Goal: Task Accomplishment & Management: Manage account settings

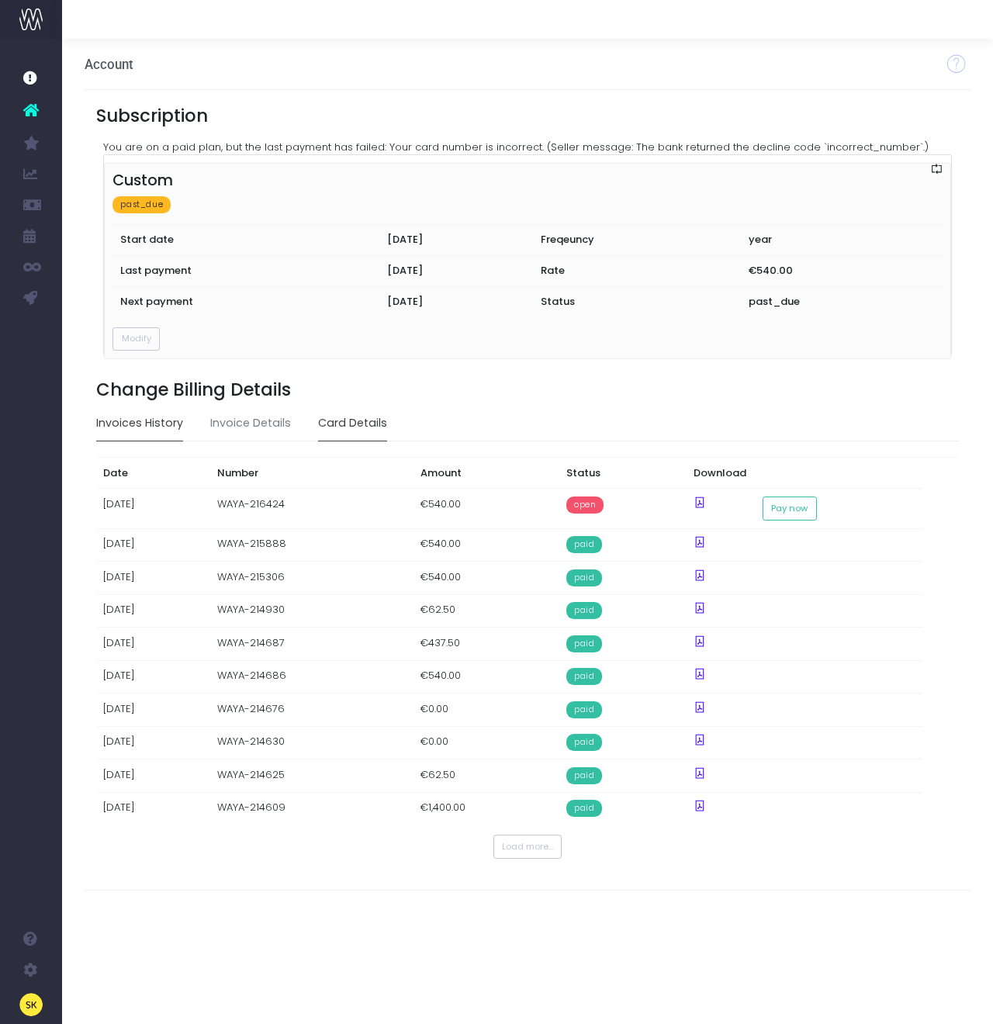
click at [380, 265] on td "[DATE]" at bounding box center [457, 270] width 154 height 31
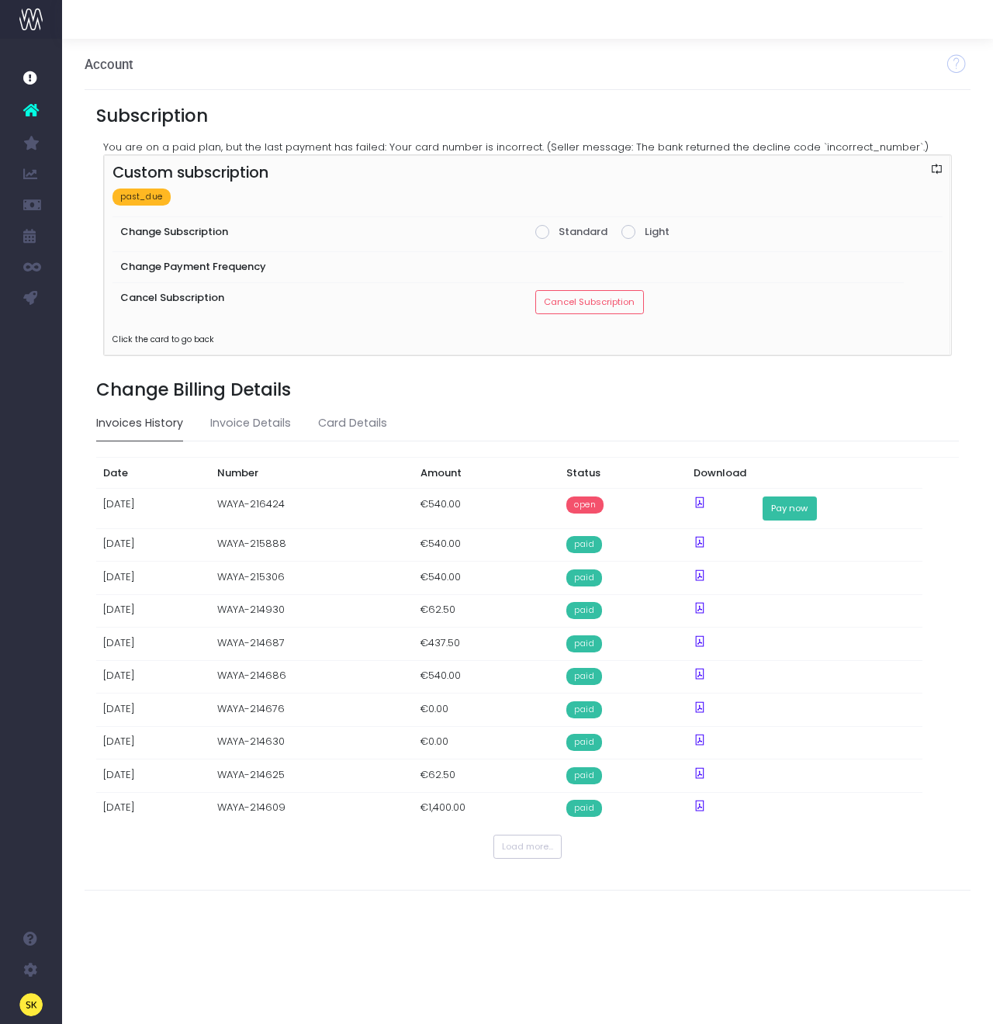
click at [817, 501] on button "Pay now" at bounding box center [790, 509] width 54 height 24
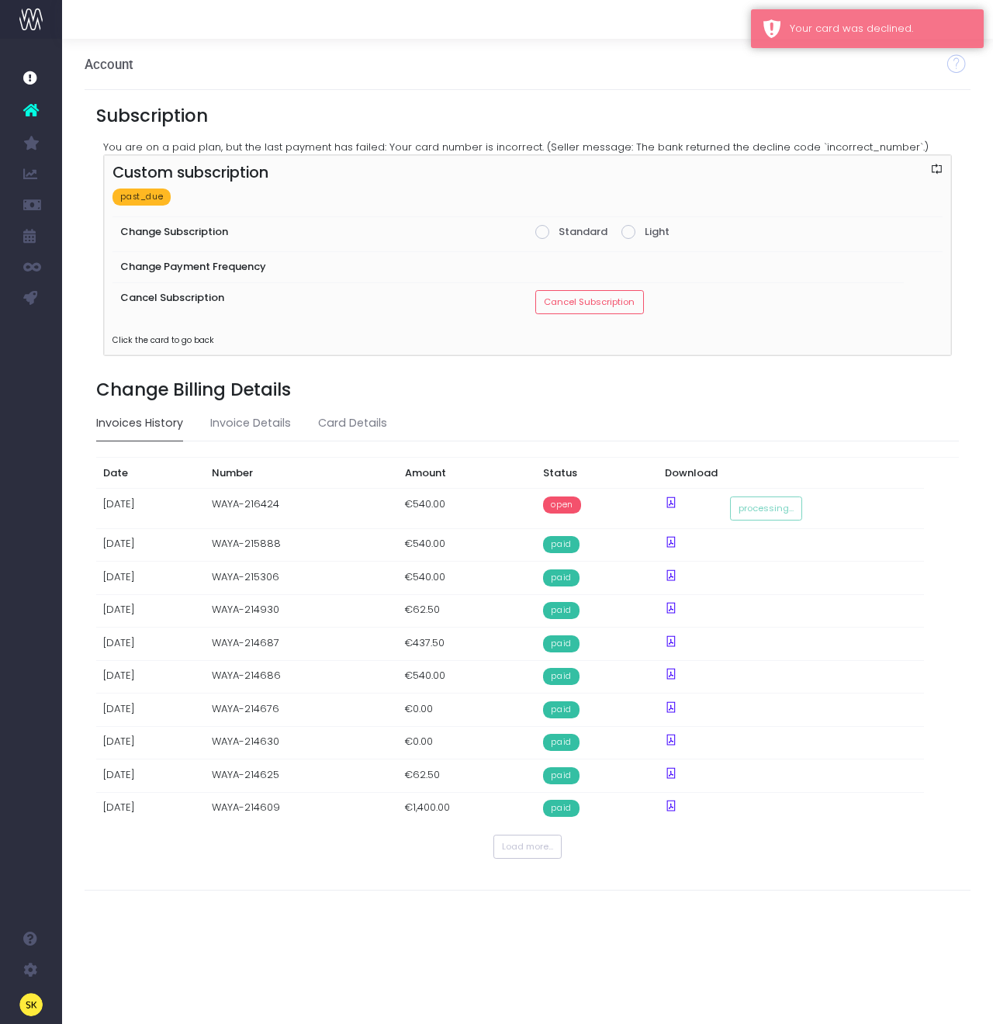
click at [704, 338] on div "Custom subscription past_due Change Subscription Standard Light Change Payment …" at bounding box center [527, 255] width 847 height 200
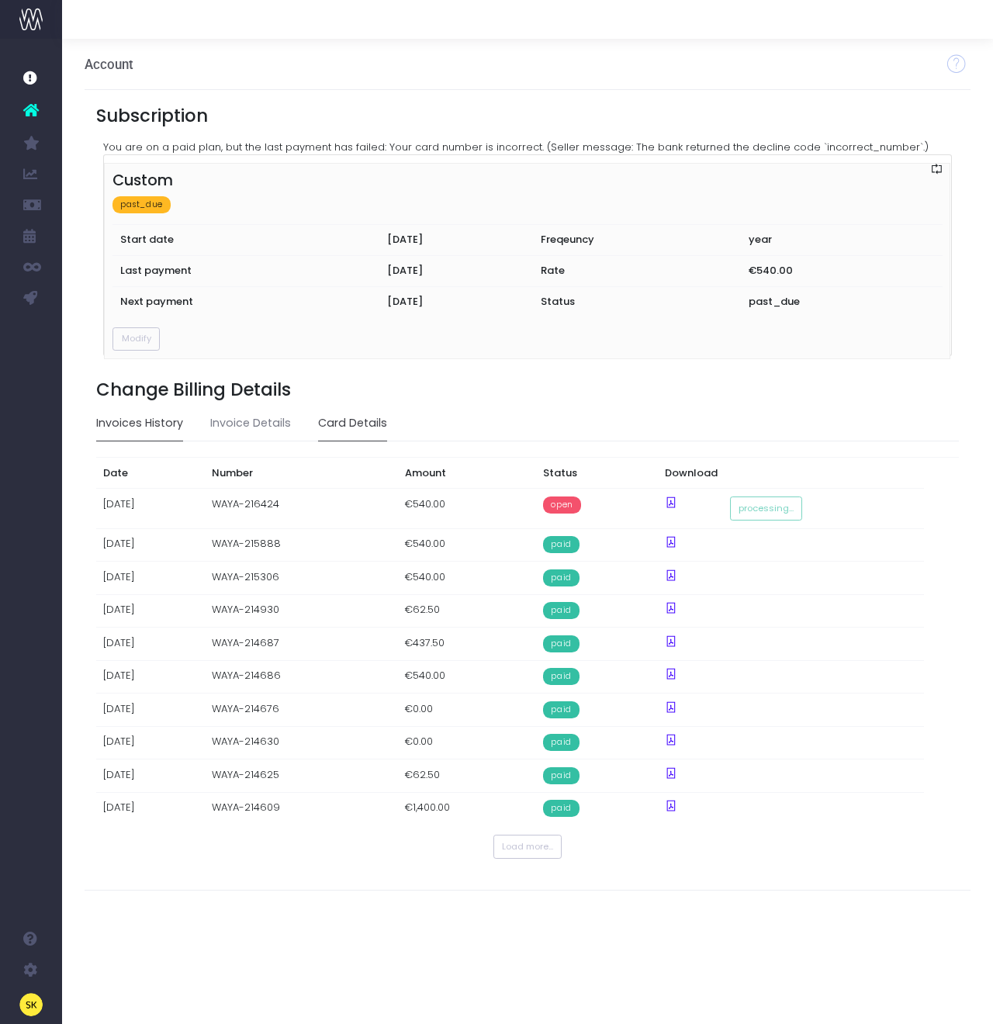
click at [355, 424] on link "Card Details" at bounding box center [352, 424] width 69 height 36
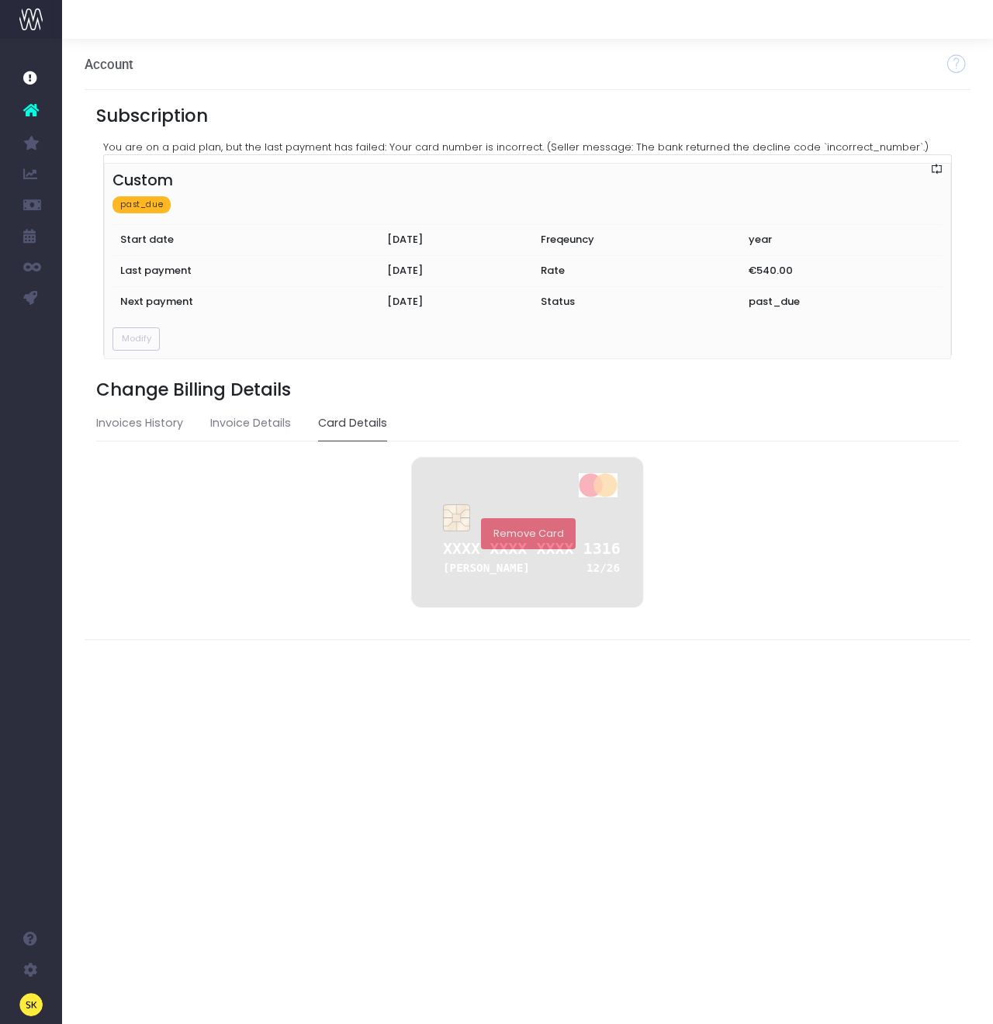
click at [523, 536] on button "Remove Card" at bounding box center [528, 533] width 95 height 31
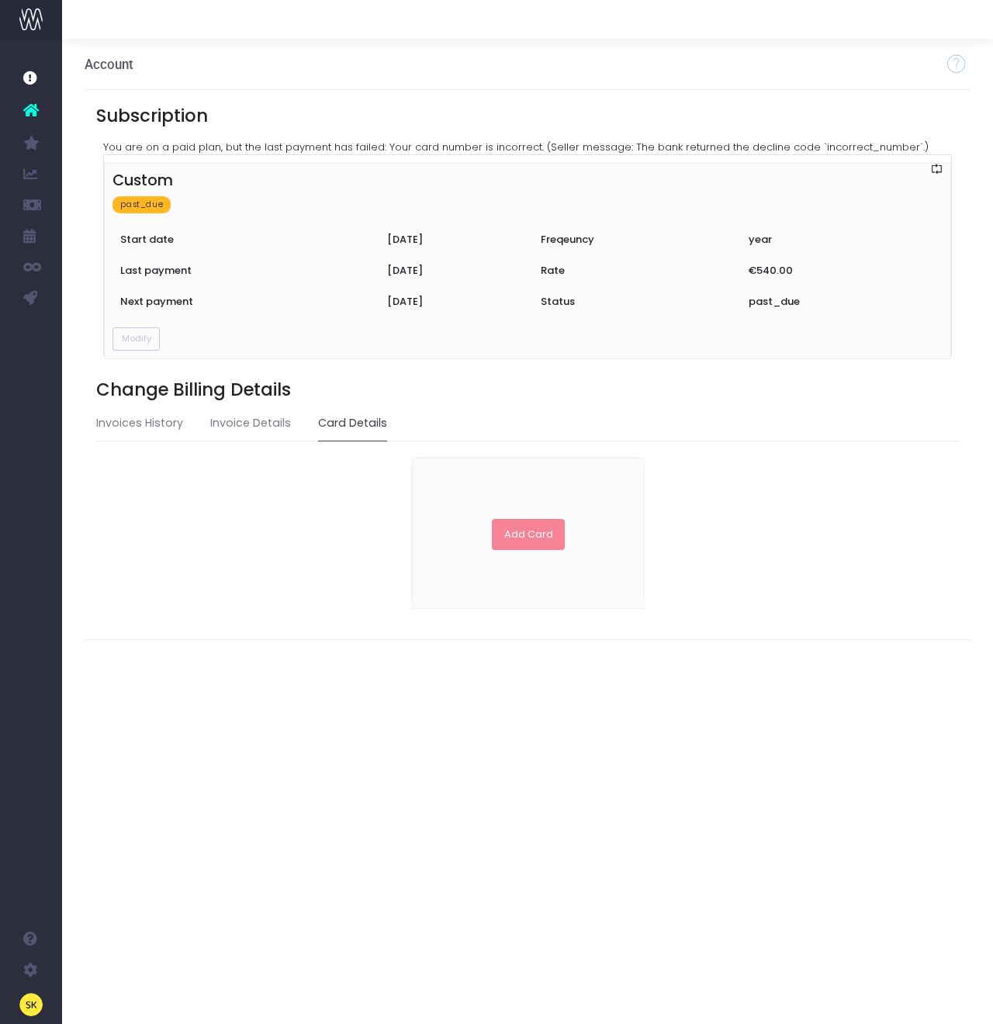
click at [531, 529] on button "Add Card" at bounding box center [529, 534] width 74 height 31
click at [522, 508] on input "text" at bounding box center [498, 512] width 156 height 31
click at [453, 503] on input "[PERSON_NAME]" at bounding box center [498, 512] width 156 height 31
type input "[PERSON_NAME]"
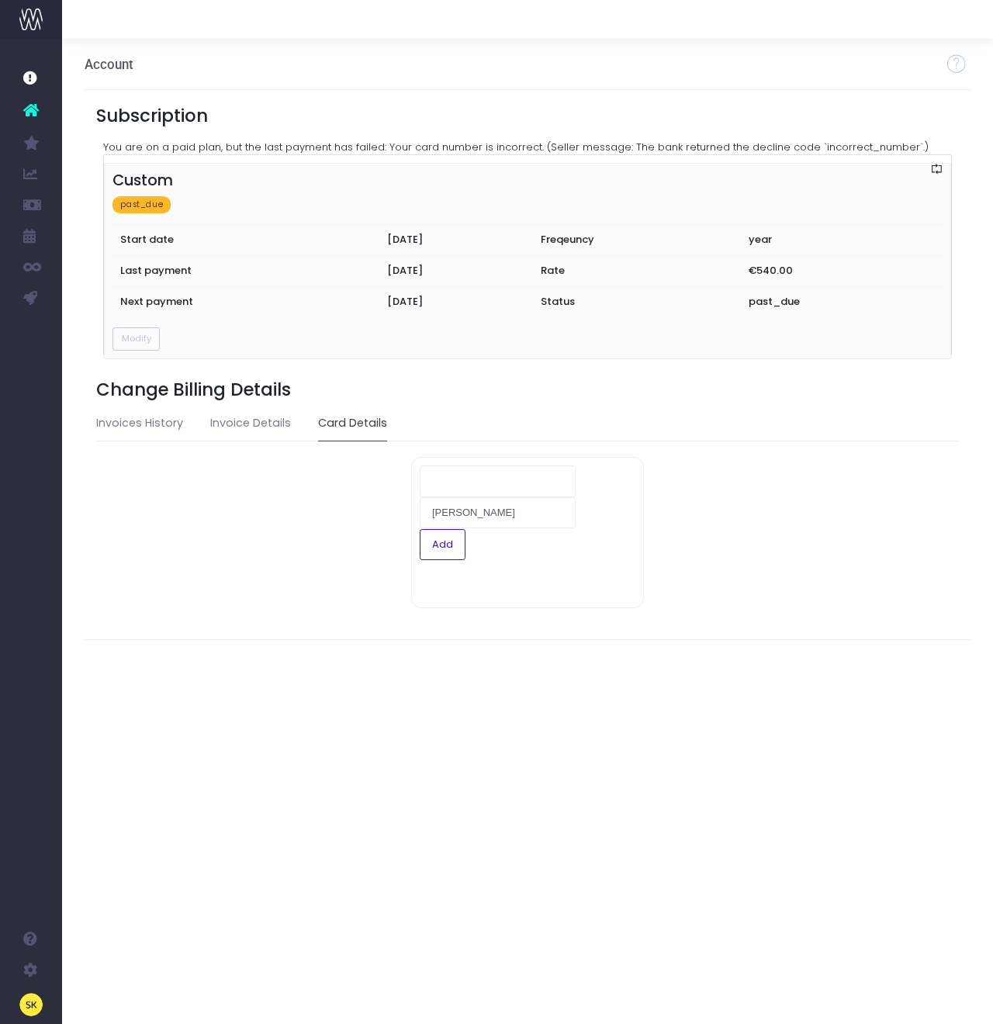
click at [762, 560] on div "XXXX XXXX XXXX XXXX Creditcard Holder 00/00 [GEOGRAPHIC_DATA] Add Card [PERSON_…" at bounding box center [528, 532] width 864 height 151
click at [445, 546] on button "Add" at bounding box center [443, 544] width 46 height 31
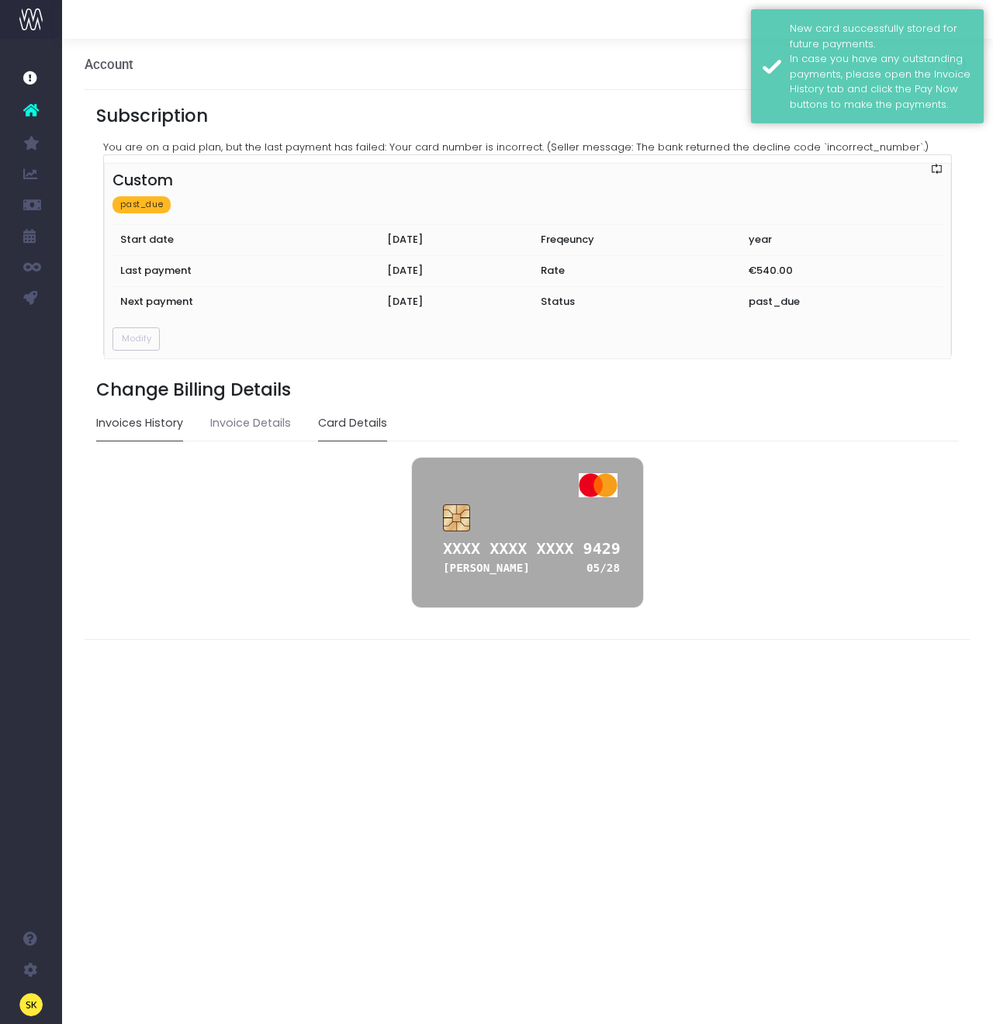
click at [165, 428] on link "Invoices History" at bounding box center [139, 424] width 87 height 36
